Goal: Information Seeking & Learning: Learn about a topic

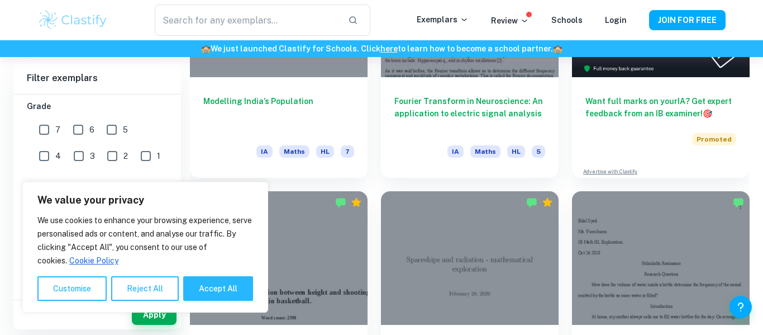
scroll to position [435, 0]
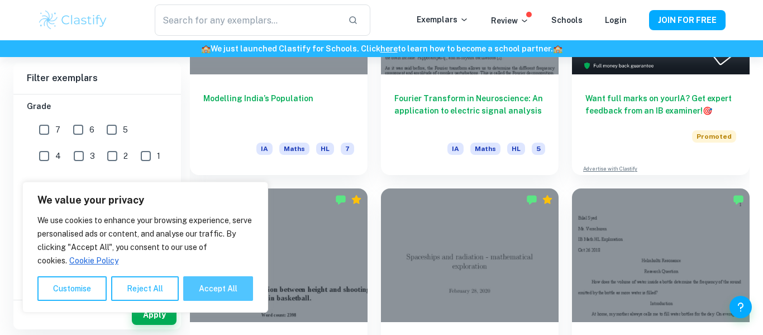
click at [203, 288] on button "Accept All" at bounding box center [218, 288] width 70 height 25
checkbox input "true"
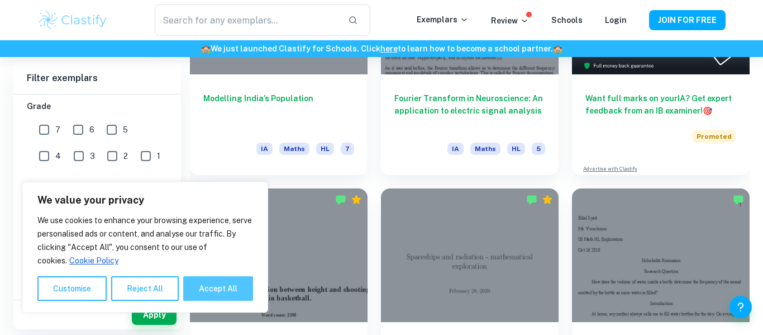
checkbox input "true"
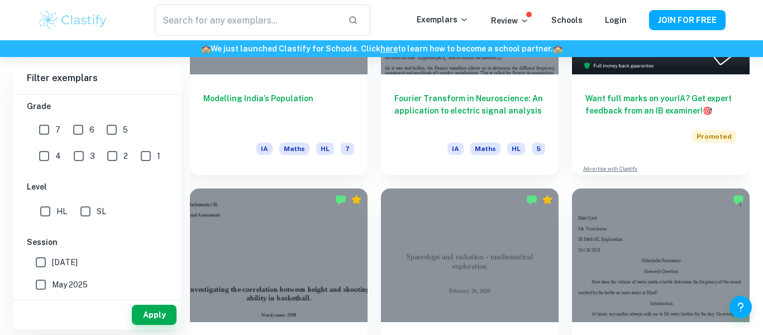
click at [36, 215] on input "HL" at bounding box center [45, 211] width 22 height 22
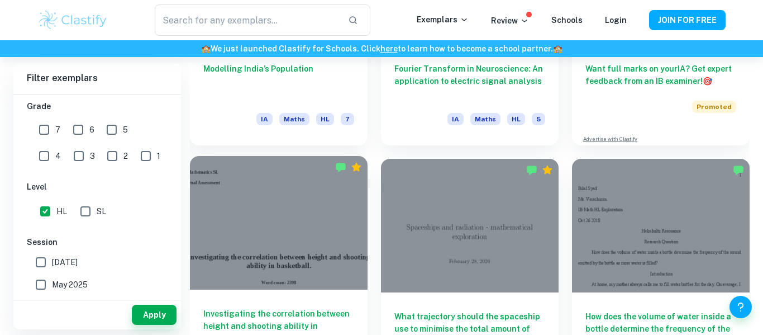
scroll to position [465, 0]
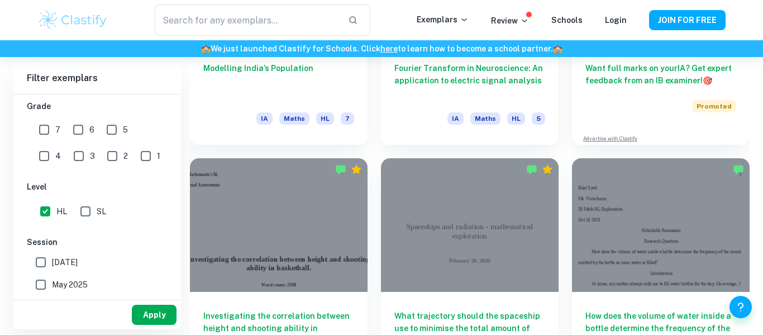
click at [153, 315] on button "Apply" at bounding box center [154, 314] width 45 height 20
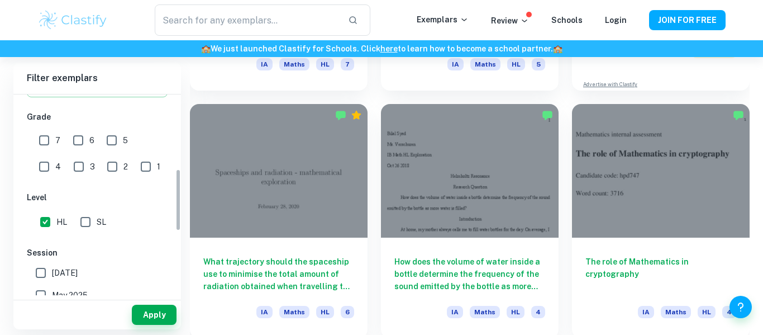
scroll to position [240, 0]
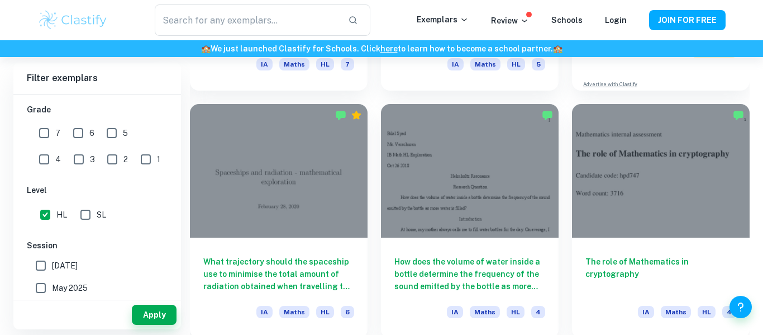
click at [39, 211] on input "HL" at bounding box center [45, 214] width 22 height 22
checkbox input "false"
click at [149, 312] on button "Apply" at bounding box center [154, 314] width 45 height 20
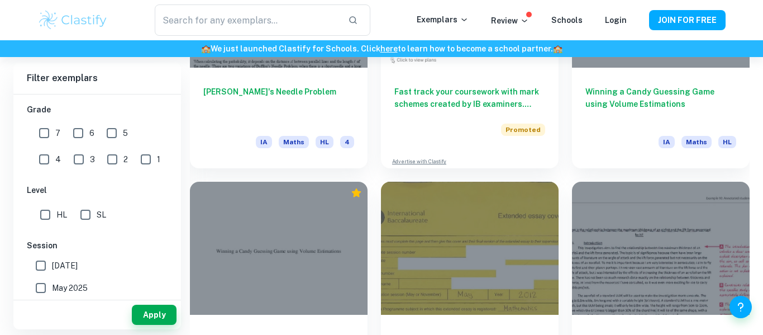
scroll to position [6129, 0]
